Goal: Task Accomplishment & Management: Use online tool/utility

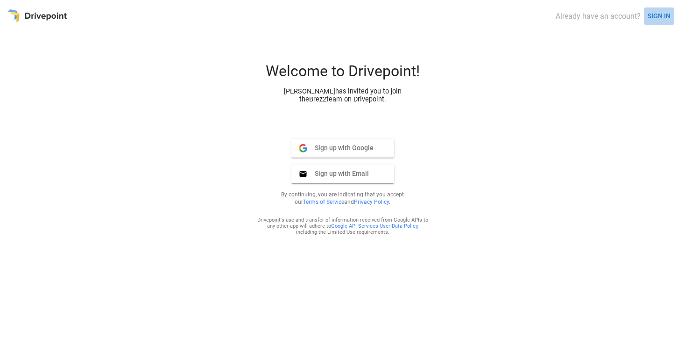
click at [659, 13] on button "SIGN IN" at bounding box center [659, 15] width 30 height 17
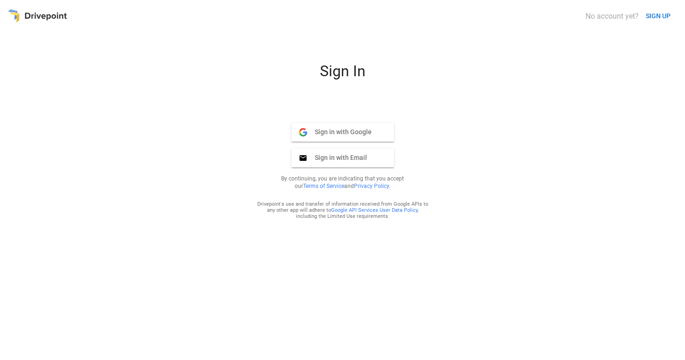
click at [351, 135] on span "Sign in with Google" at bounding box center [339, 132] width 64 height 8
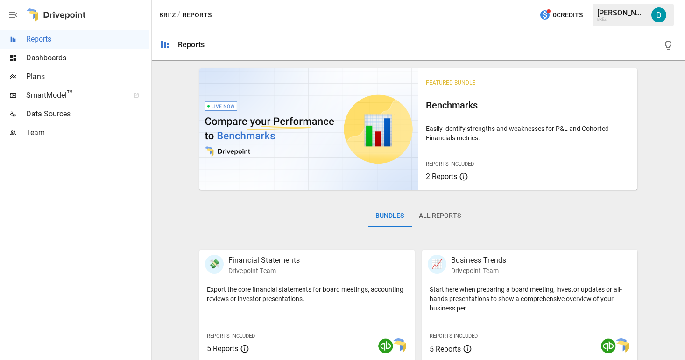
click at [50, 80] on span "Plans" at bounding box center [87, 76] width 123 height 11
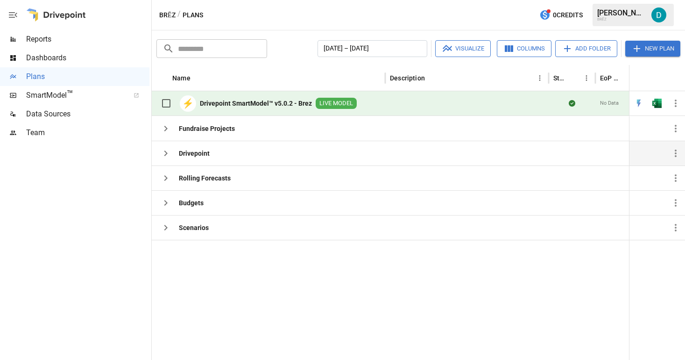
click at [171, 150] on button "button" at bounding box center [166, 153] width 19 height 19
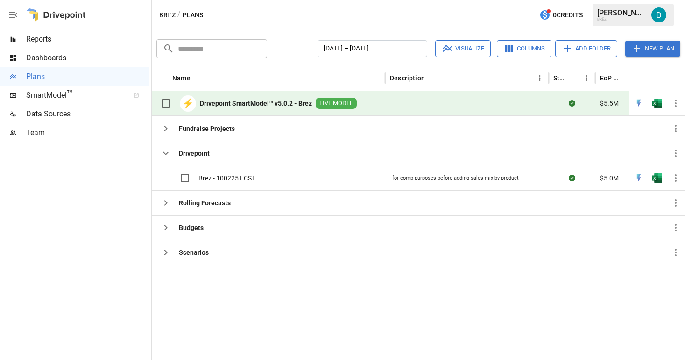
click at [263, 105] on b "Drivepoint SmartModel™ v5.0.2 - Brez" at bounding box center [256, 103] width 112 height 9
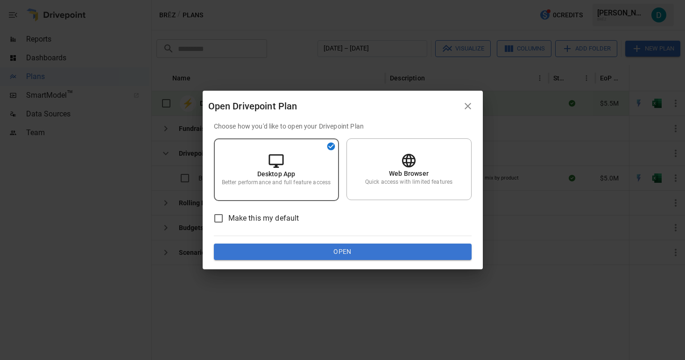
click at [291, 216] on span "Make this my default" at bounding box center [263, 218] width 71 height 11
click at [318, 252] on button "Open" at bounding box center [343, 251] width 258 height 17
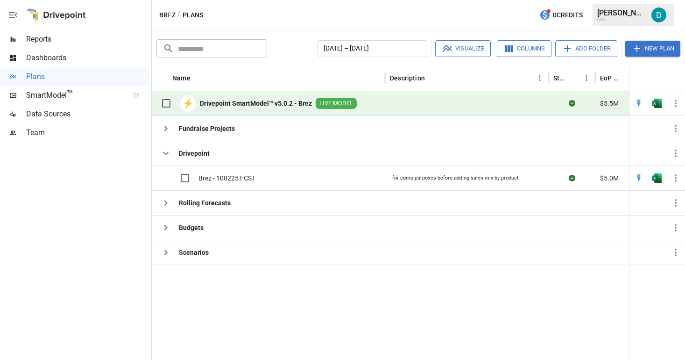
click at [453, 109] on div at bounding box center [467, 103] width 164 height 25
click at [342, 104] on span "LIVE MODEL" at bounding box center [336, 103] width 41 height 9
click at [167, 151] on icon "button" at bounding box center [165, 153] width 11 height 11
